Goal: Communication & Community: Answer question/provide support

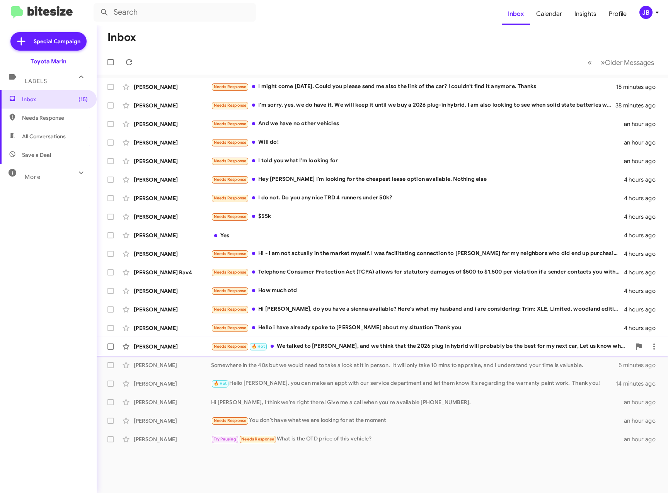
click at [180, 345] on div "Alex Zykanov" at bounding box center [172, 347] width 77 height 8
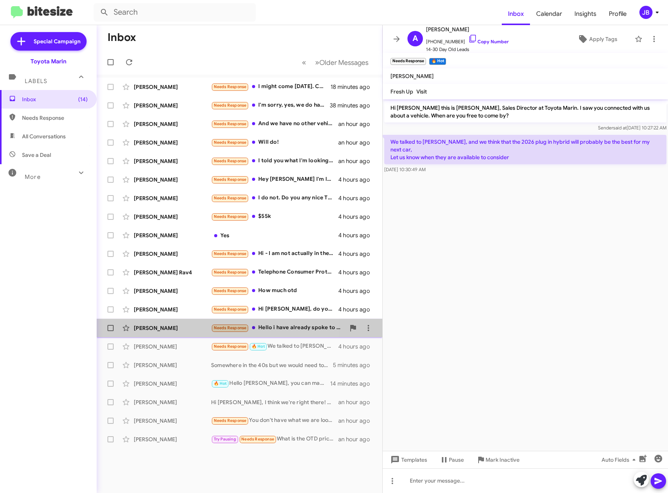
click at [164, 328] on div "Erica Garcia" at bounding box center [172, 328] width 77 height 8
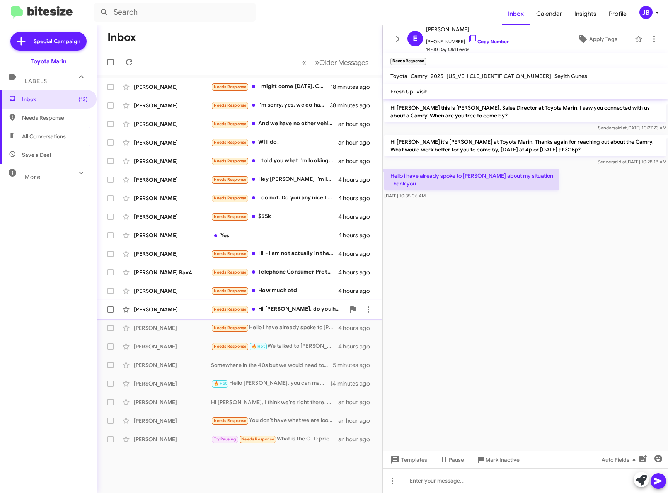
click at [164, 311] on div "Sarah Hythier" at bounding box center [172, 310] width 77 height 8
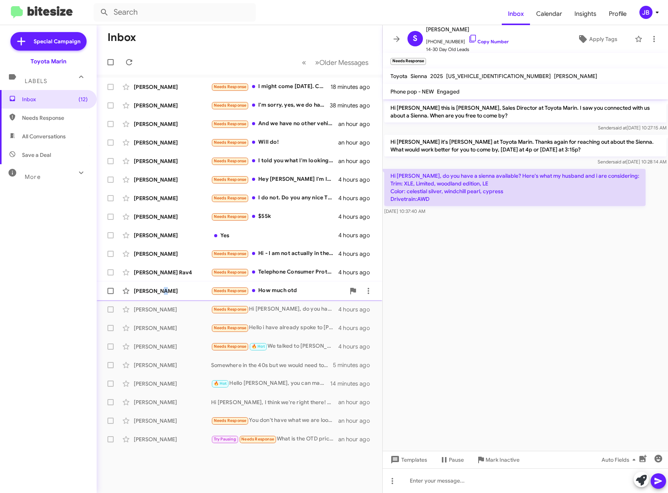
click at [157, 287] on div "Willie Hausey Needs Response How much otd 4 hours ago" at bounding box center [239, 290] width 273 height 15
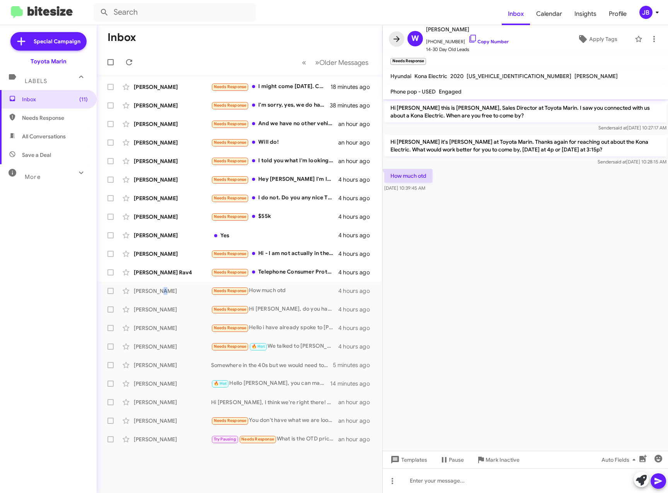
click at [395, 41] on icon at bounding box center [396, 38] width 9 height 9
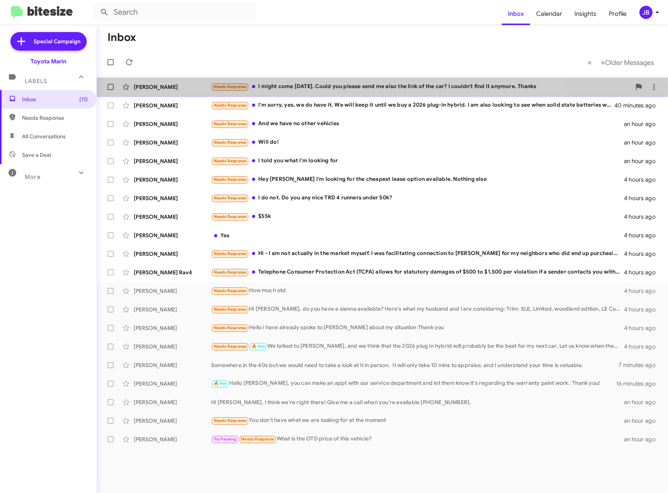
click at [175, 89] on div "[PERSON_NAME]" at bounding box center [172, 87] width 77 height 8
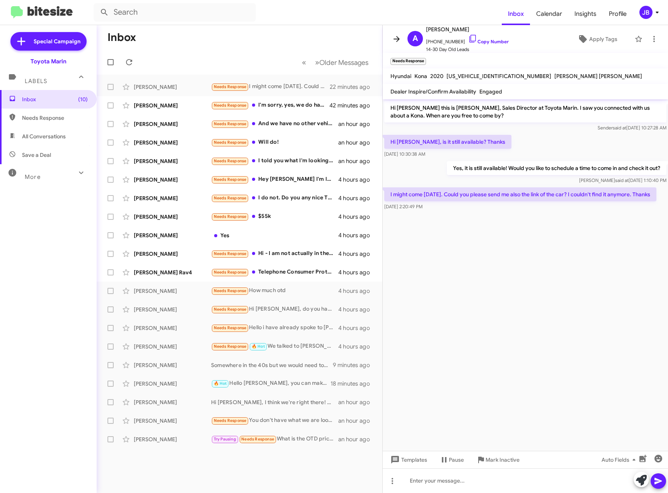
click at [394, 37] on icon at bounding box center [396, 38] width 9 height 9
